Goal: Communication & Community: Ask a question

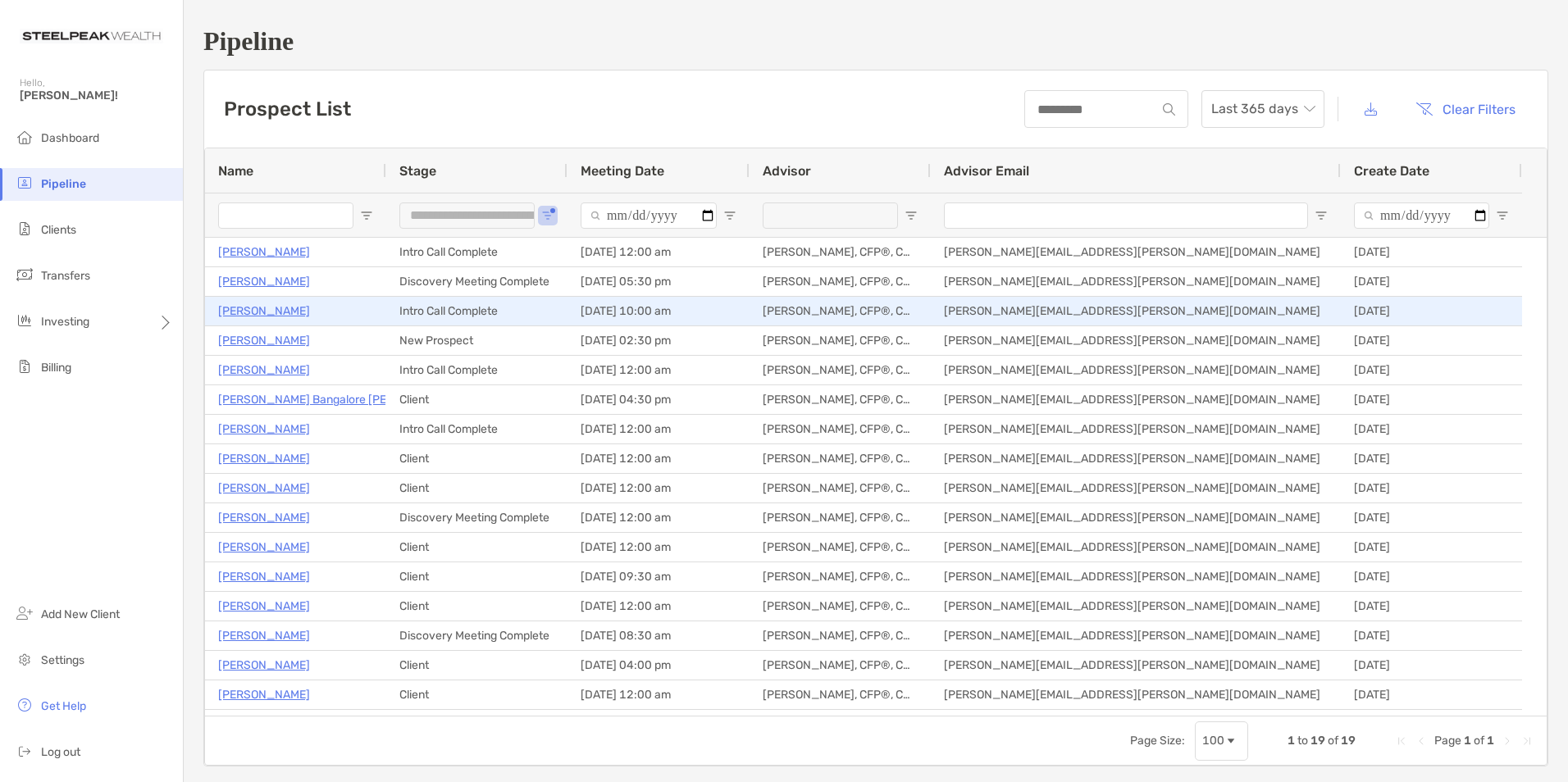
click at [250, 305] on p "[PERSON_NAME]" at bounding box center [263, 311] width 91 height 20
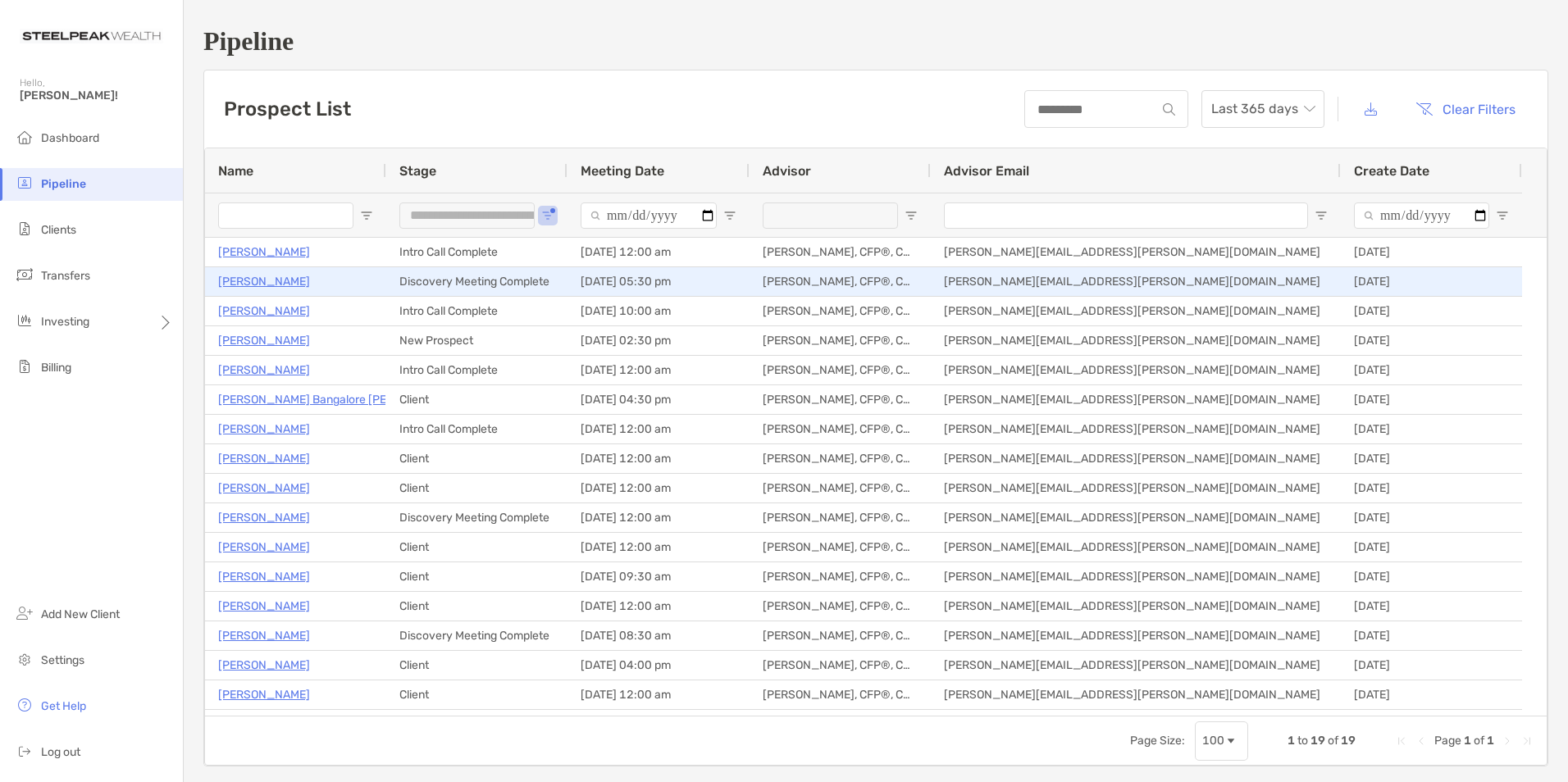
click at [250, 284] on p "[PERSON_NAME]" at bounding box center [263, 282] width 91 height 20
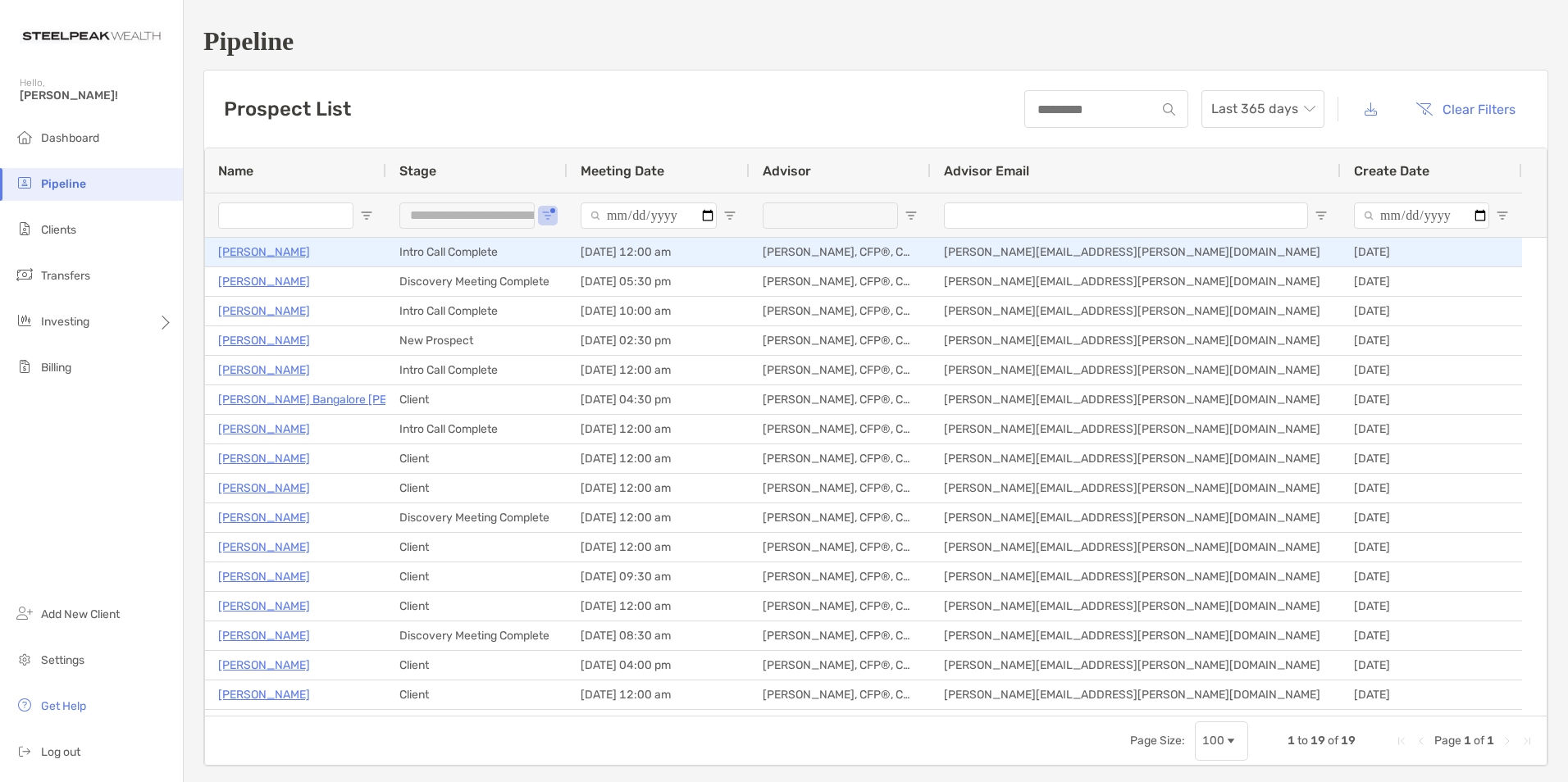
click at [261, 253] on p "Justin Horner" at bounding box center [263, 252] width 91 height 20
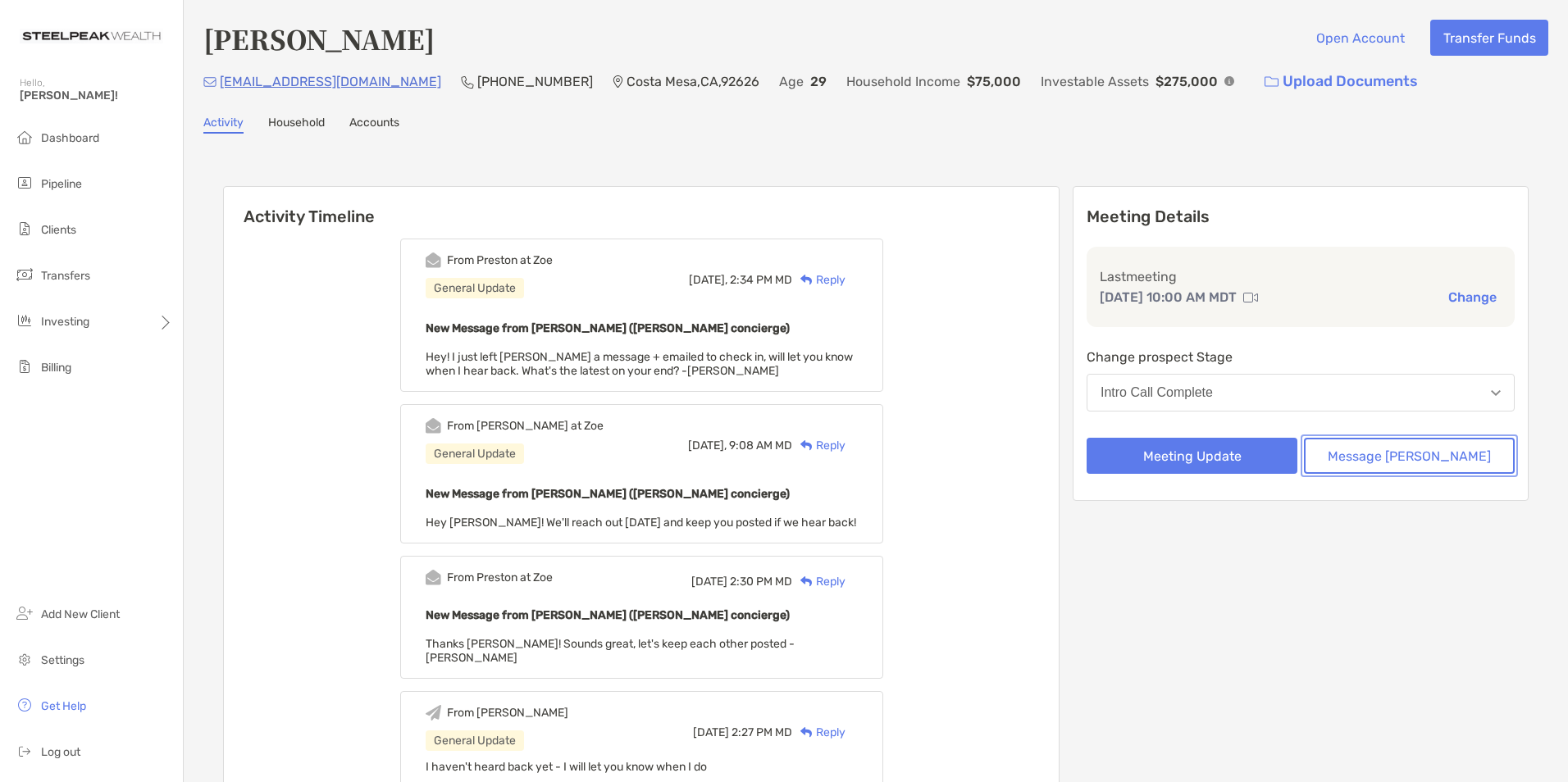
click at [1368, 453] on button "Message [PERSON_NAME]" at bounding box center [1409, 455] width 210 height 36
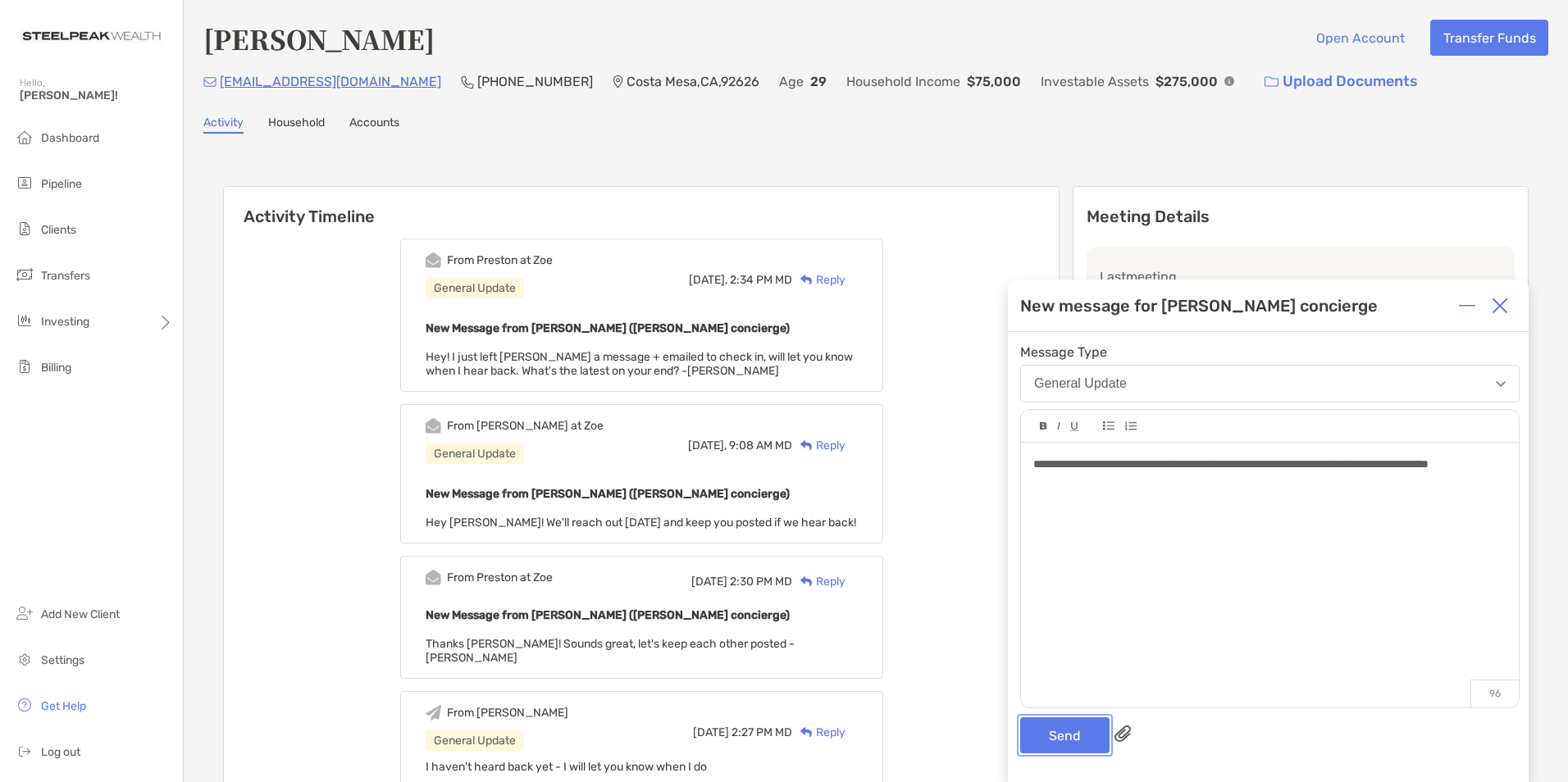
click at [1043, 739] on button "Send" at bounding box center [1065, 734] width 90 height 36
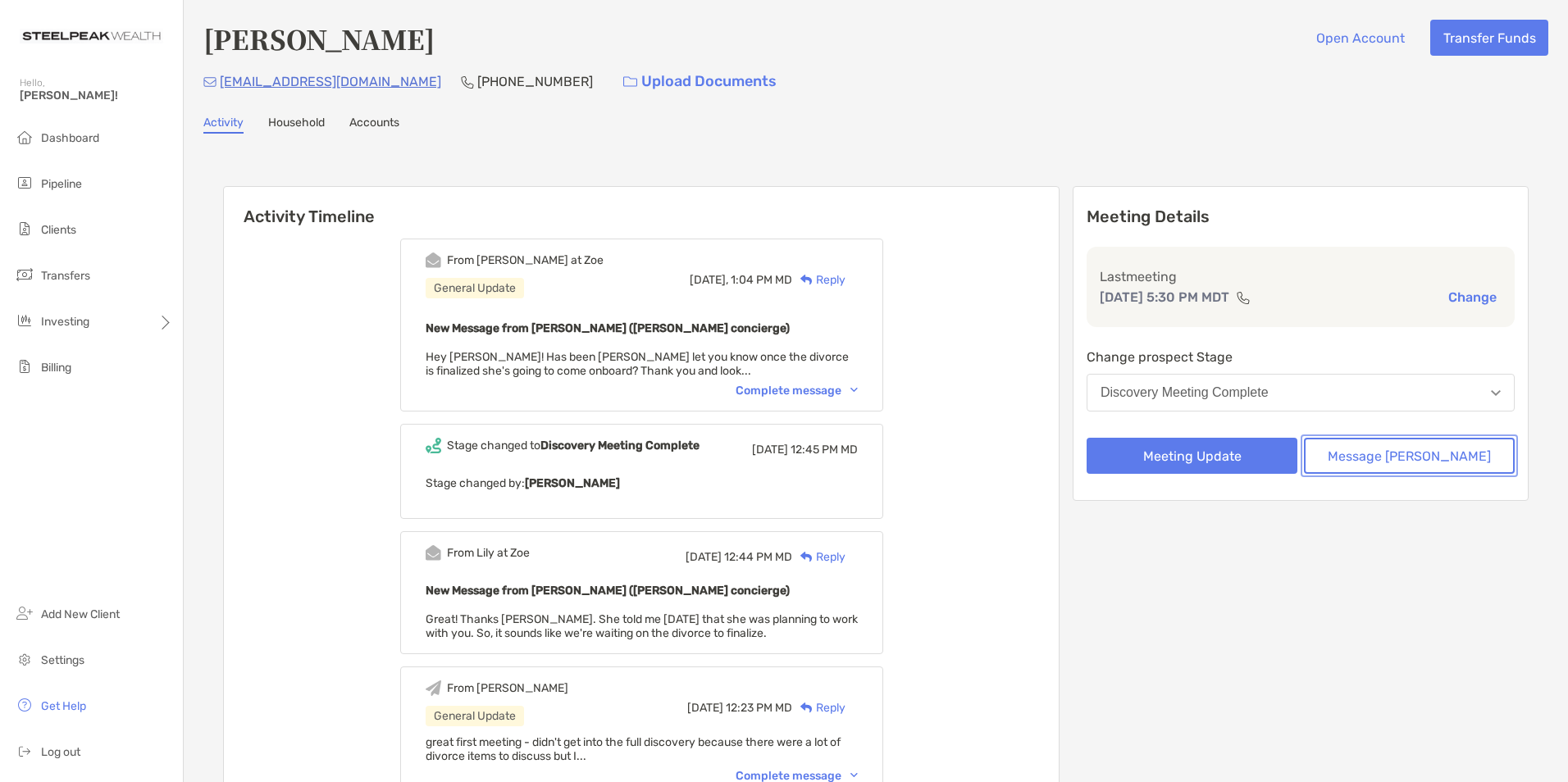
click at [1373, 463] on button "Message [PERSON_NAME]" at bounding box center [1409, 455] width 210 height 36
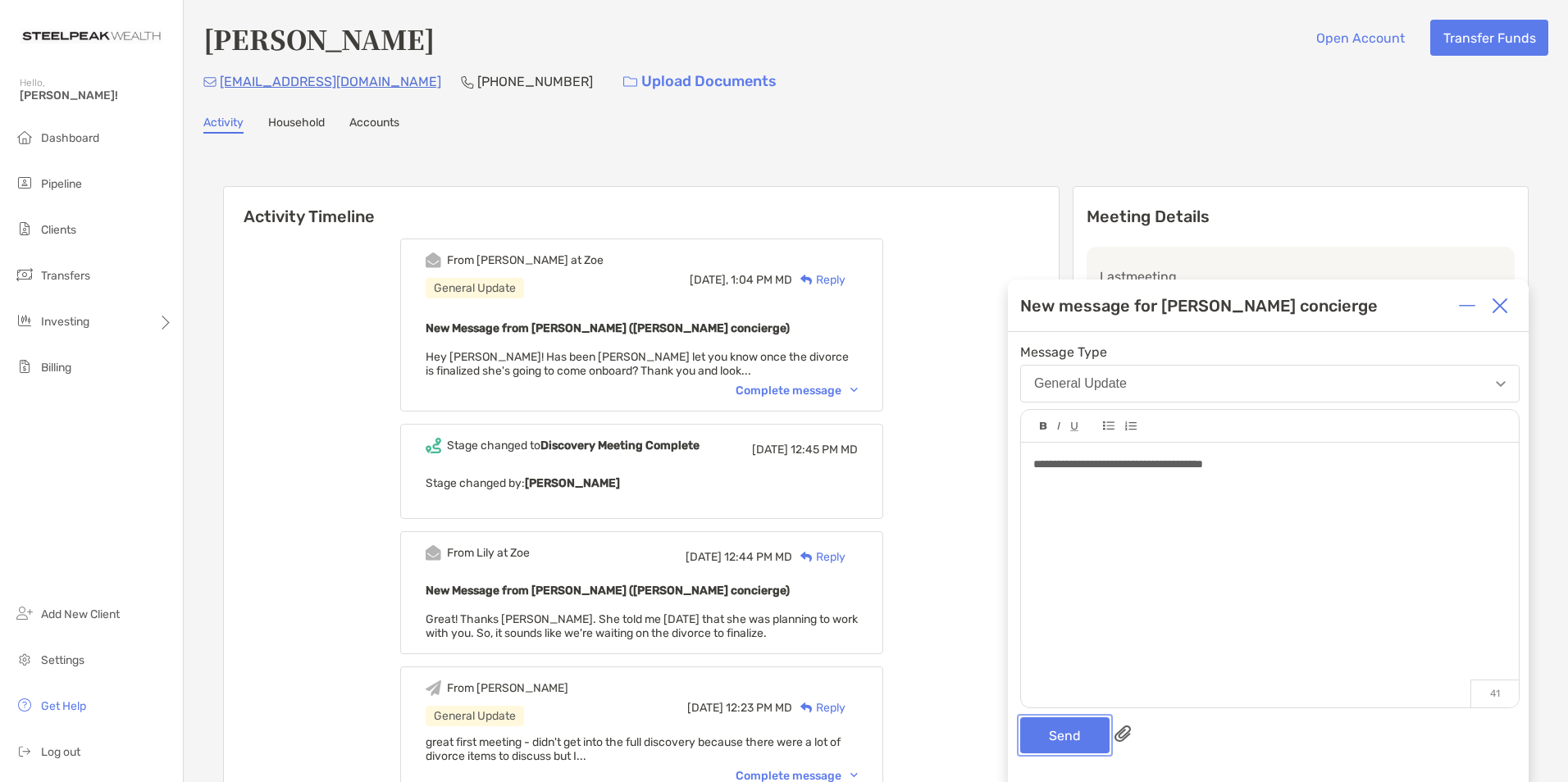
click at [1068, 738] on button "Send" at bounding box center [1065, 734] width 90 height 36
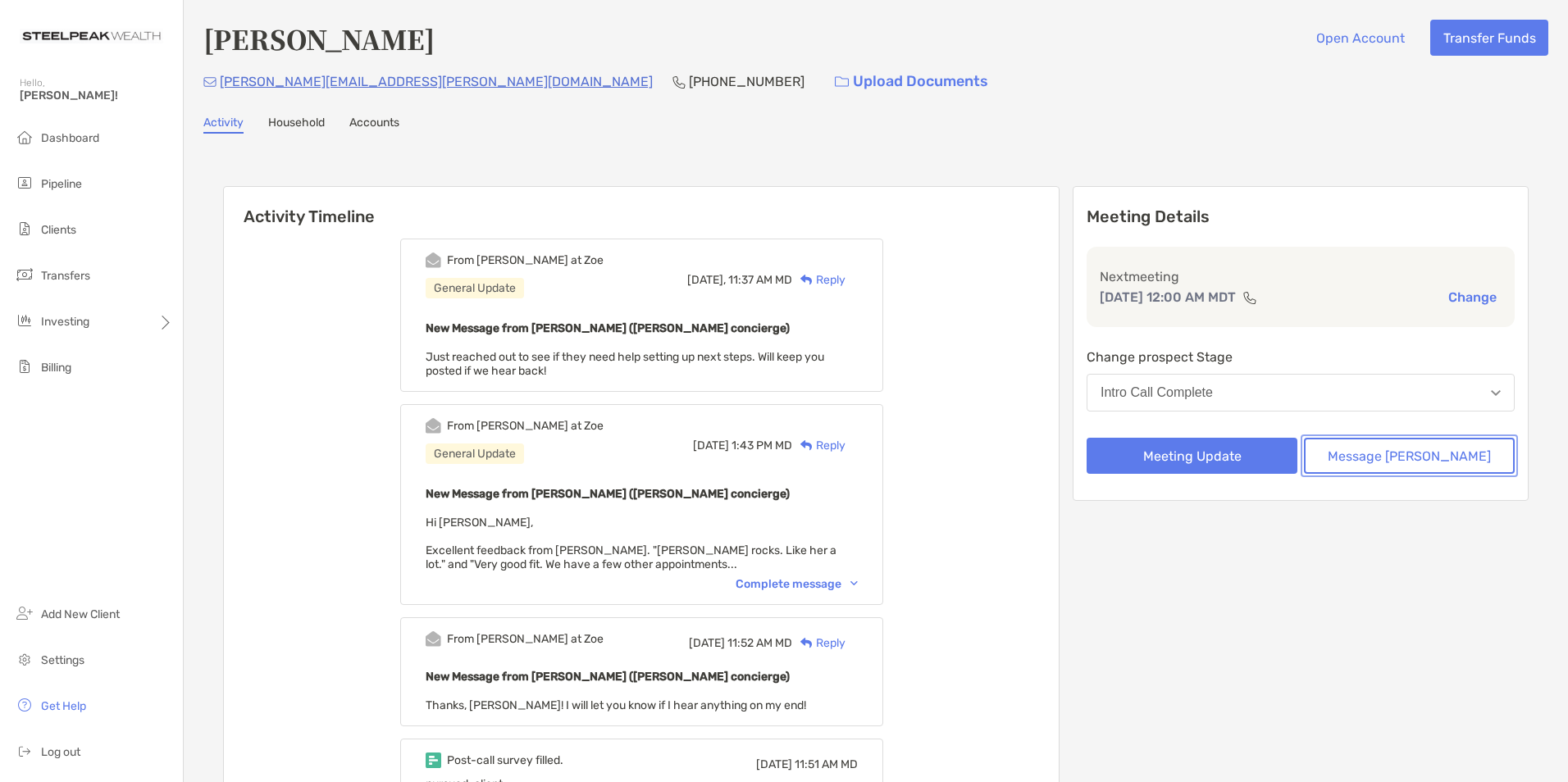
click at [1406, 455] on button "Message [PERSON_NAME]" at bounding box center [1409, 455] width 210 height 36
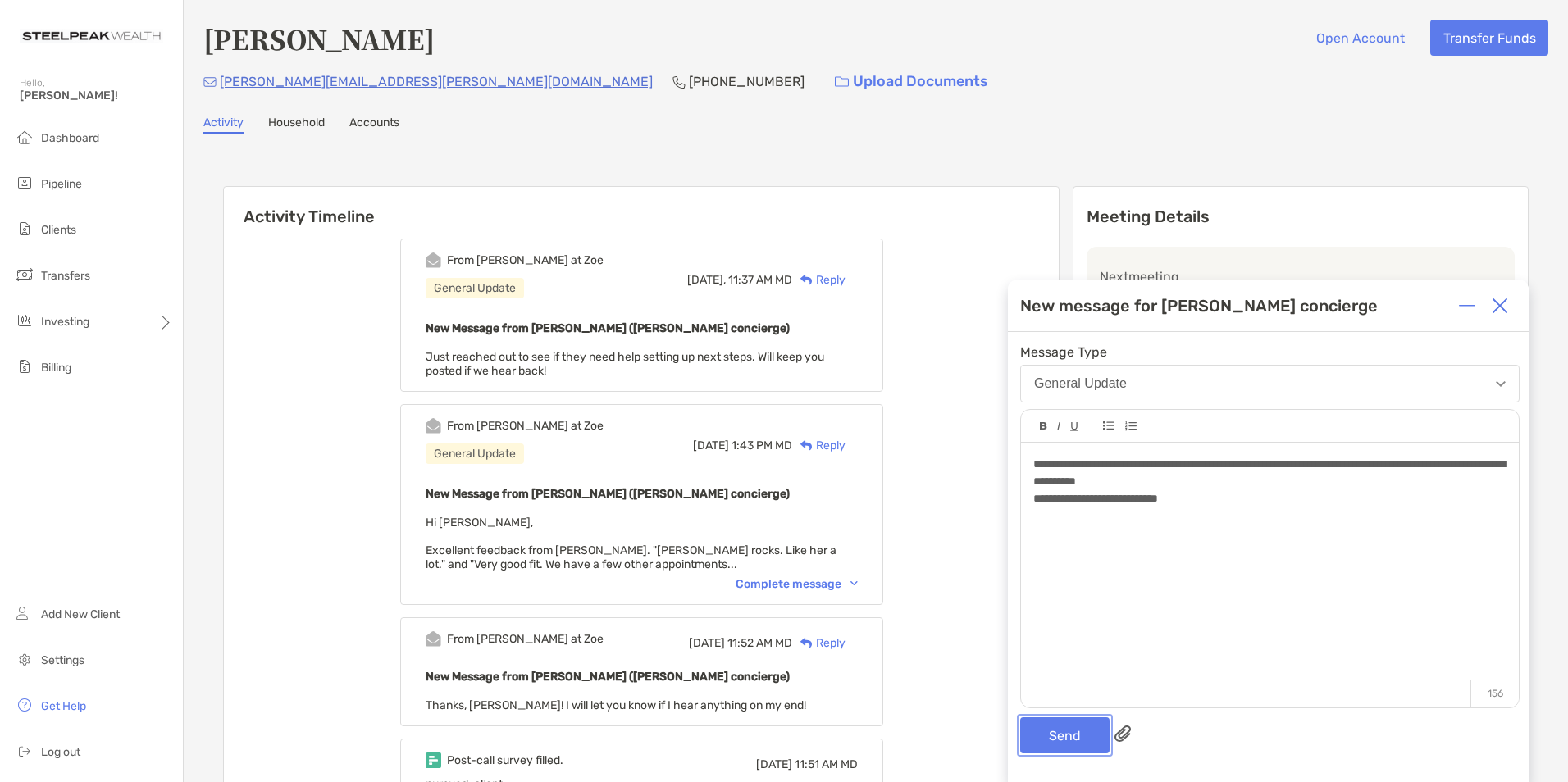
click at [1066, 734] on button "Send" at bounding box center [1065, 734] width 90 height 36
